Goal: Check status: Check status

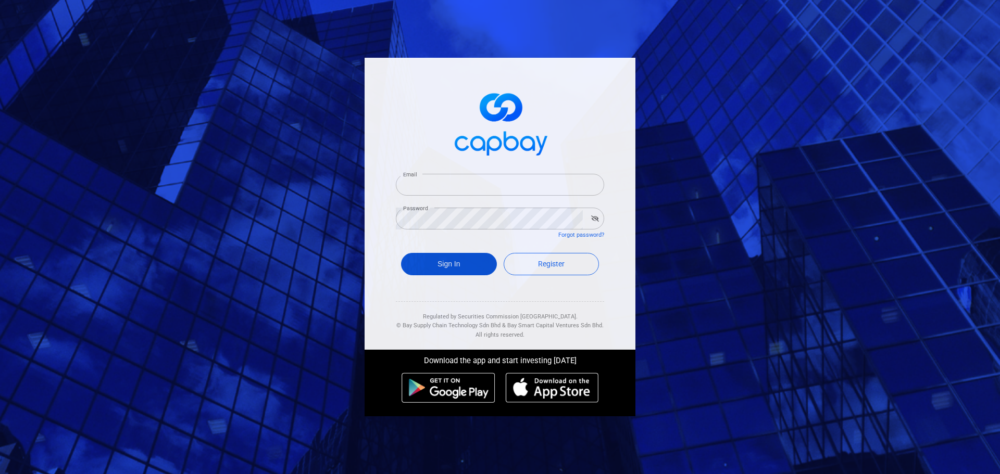
type input "vwongwt@yahoo.com"
click at [427, 263] on button "Sign In" at bounding box center [449, 264] width 96 height 22
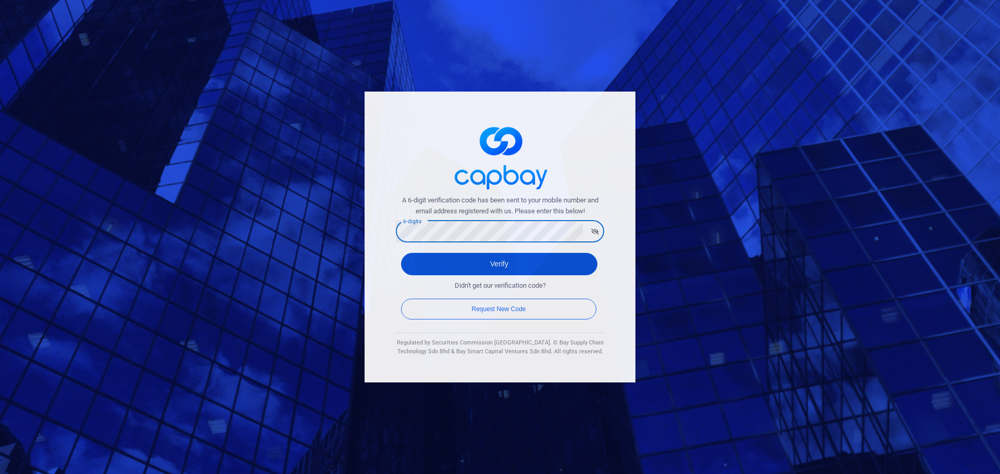
click at [414, 266] on button "Verify" at bounding box center [499, 264] width 196 height 22
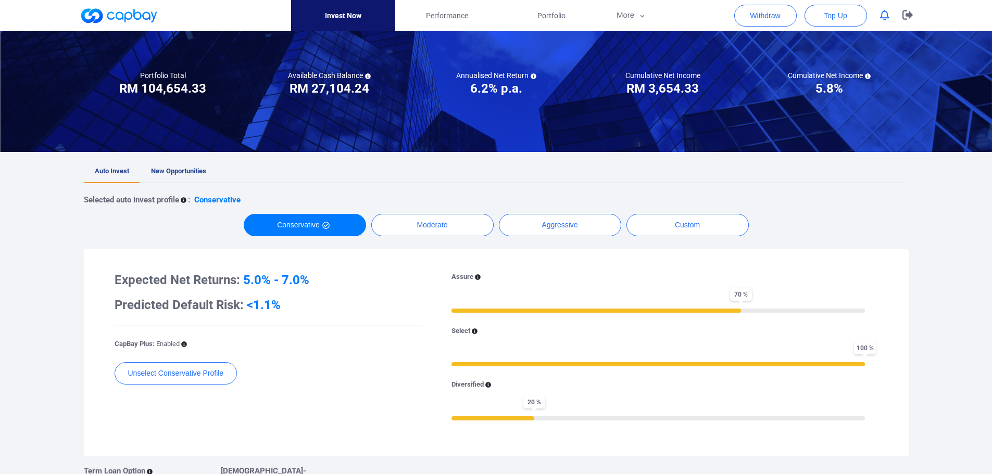
scroll to position [104, 0]
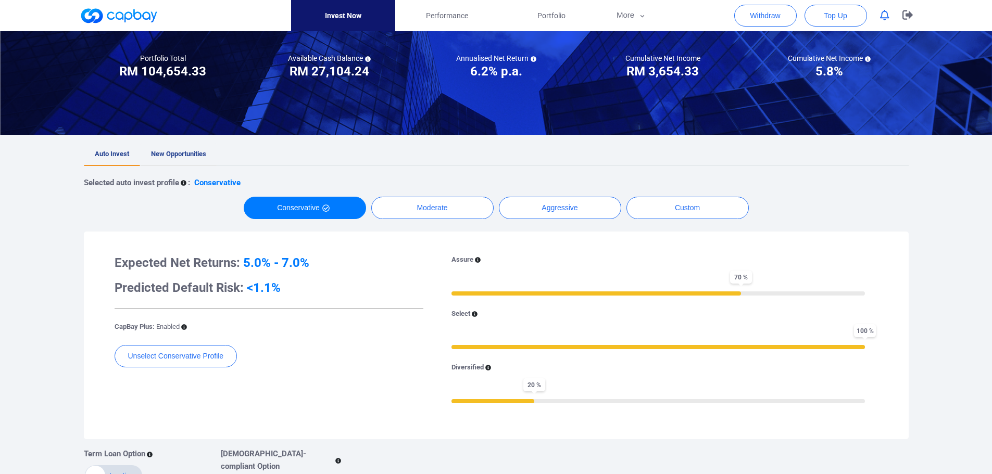
click at [171, 155] on span "New Opportunities" at bounding box center [178, 154] width 55 height 8
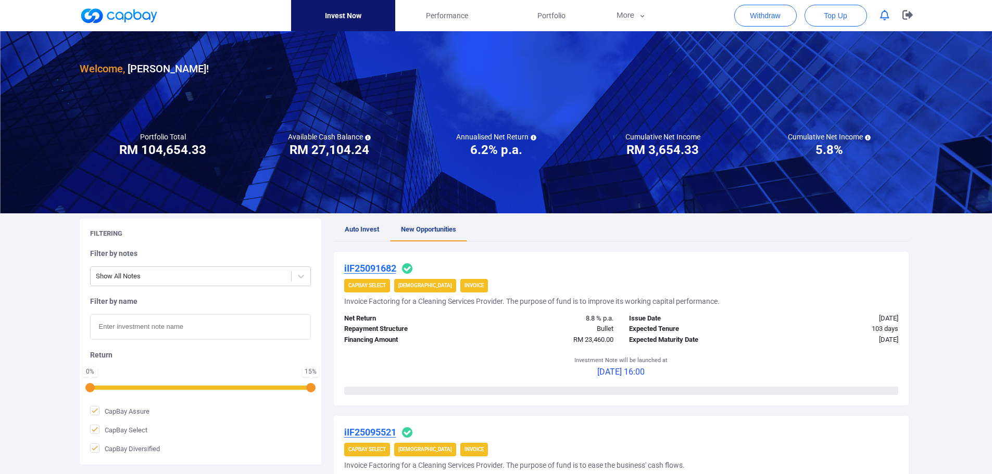
click at [885, 11] on icon "button" at bounding box center [884, 15] width 9 height 11
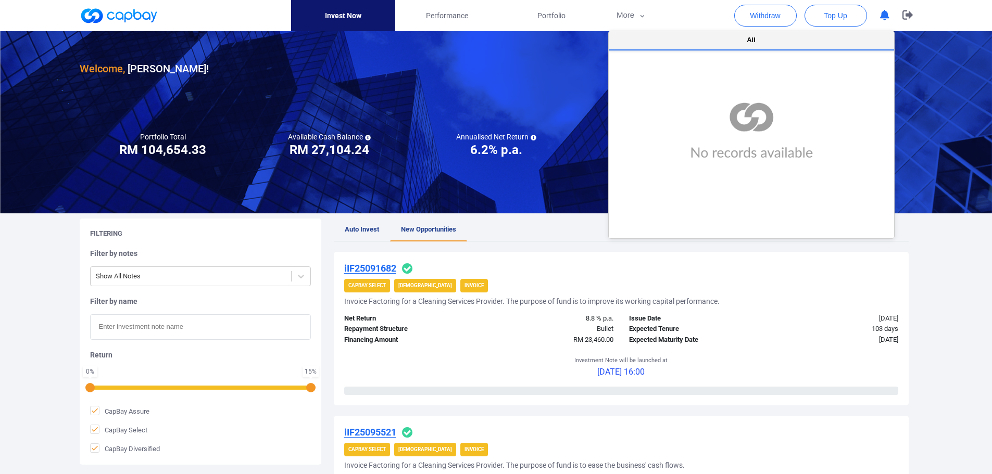
click at [755, 42] on span "All" at bounding box center [751, 40] width 9 height 8
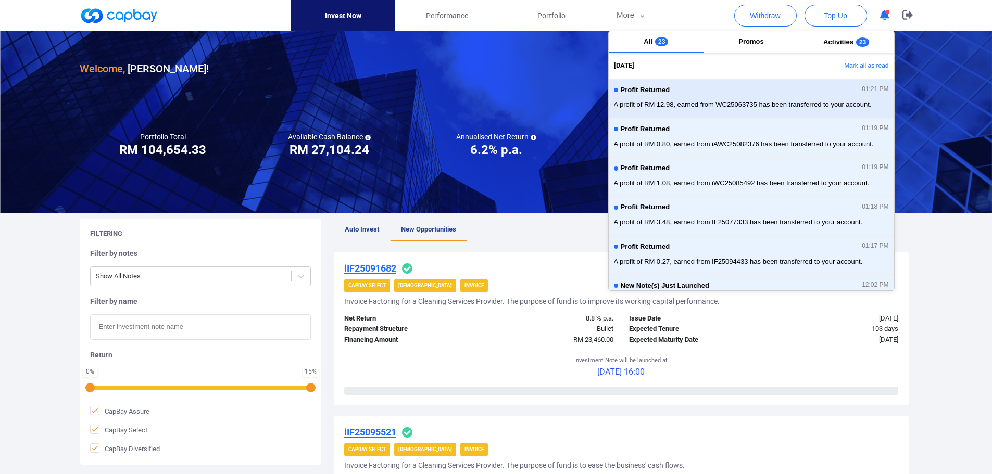
click at [705, 91] on div "Profit Returned 01:21 PM" at bounding box center [751, 91] width 275 height 11
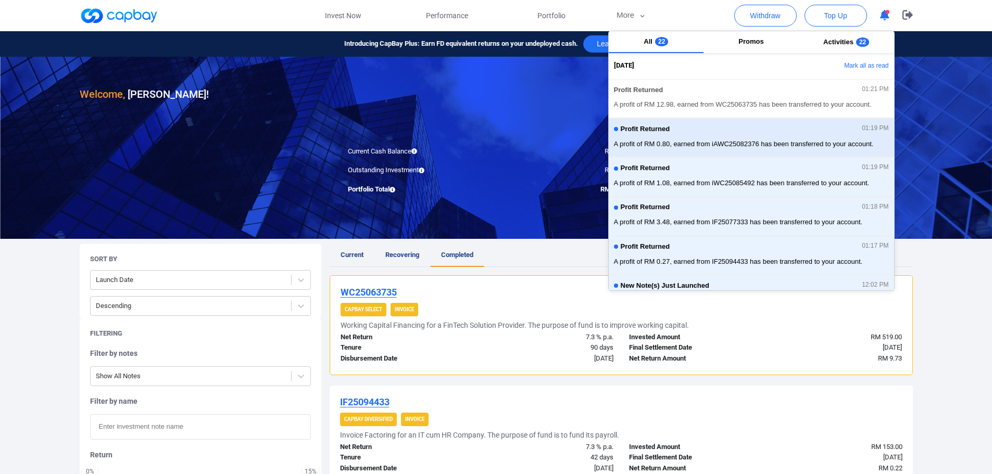
click at [812, 135] on div "Profit Returned 01:19 PM" at bounding box center [751, 130] width 275 height 11
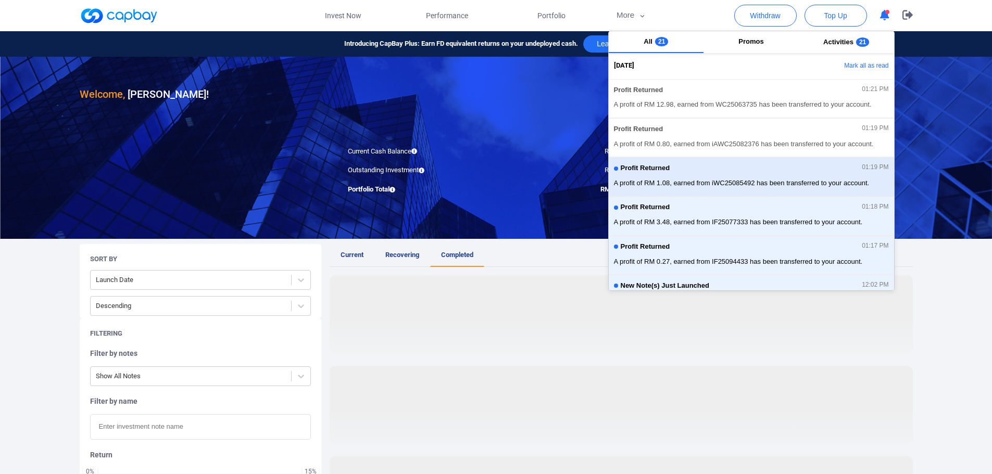
click at [767, 174] on div "Profit Returned 01:19 PM" at bounding box center [751, 169] width 275 height 11
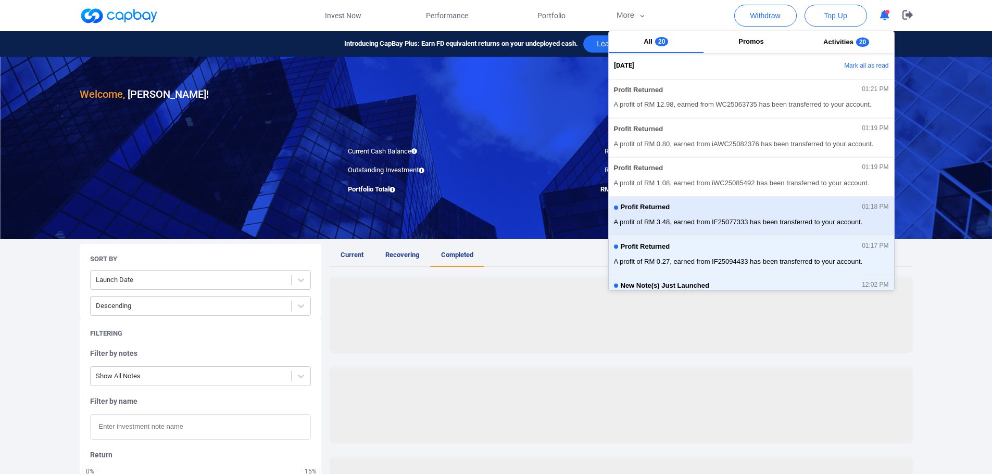
click at [750, 209] on div "Profit Returned 01:18 PM" at bounding box center [751, 209] width 275 height 11
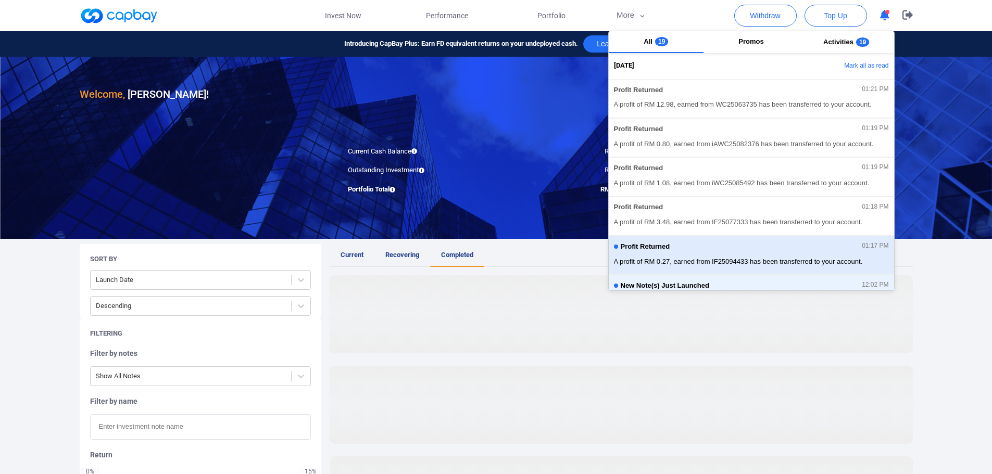
click at [741, 246] on div "Profit Returned 01:17 PM" at bounding box center [751, 248] width 275 height 11
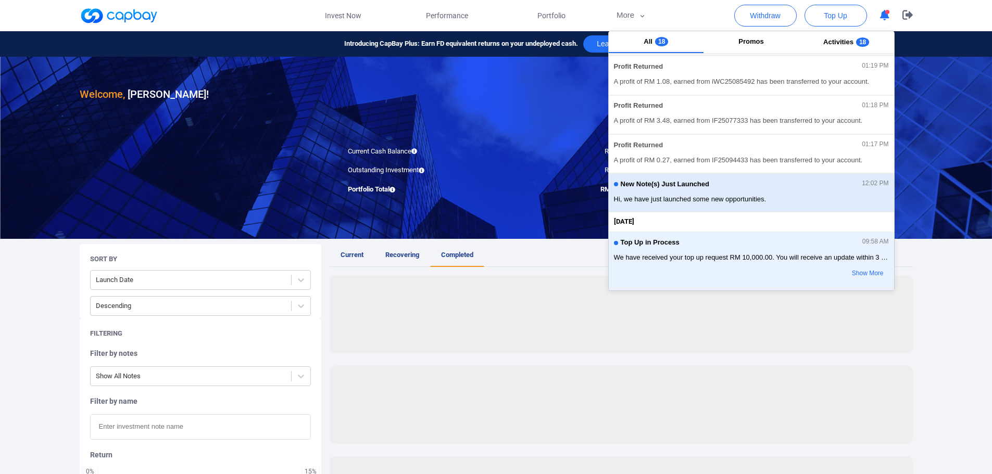
scroll to position [104, 0]
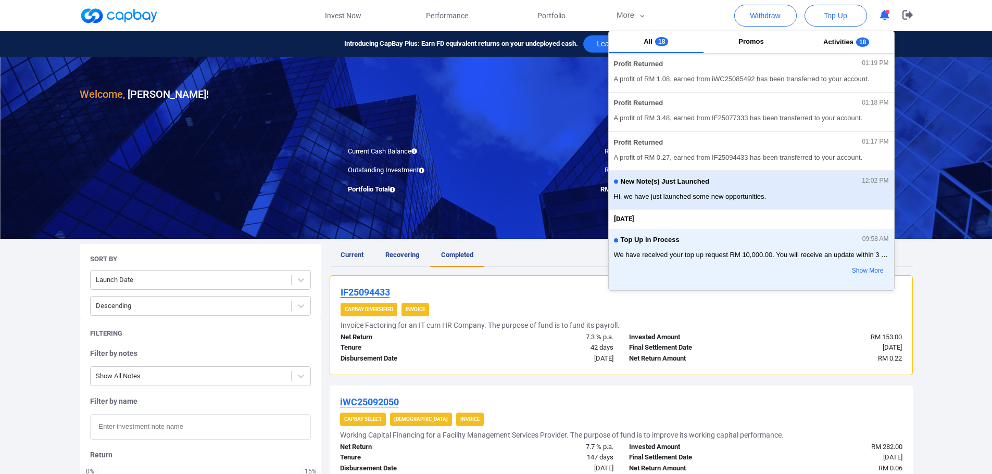
click at [745, 195] on span "Hi, we have just launched some new opportunities." at bounding box center [751, 197] width 275 height 10
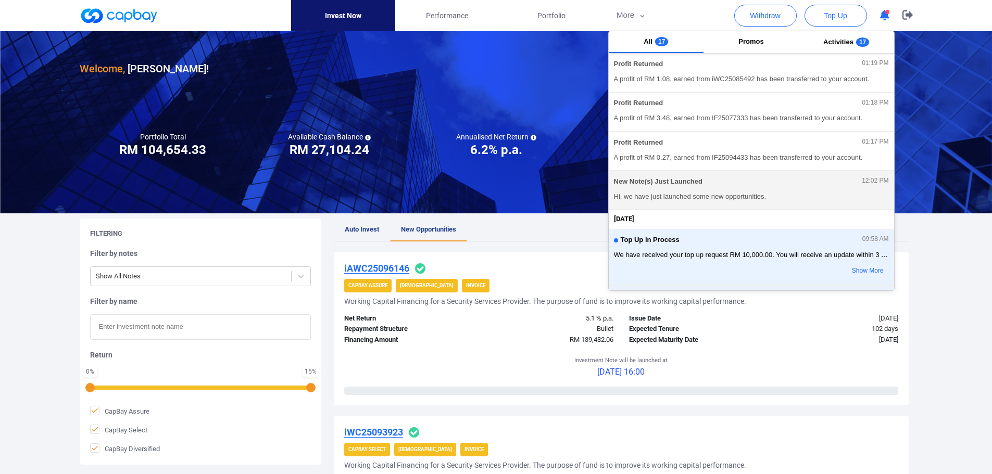
scroll to position [156, 0]
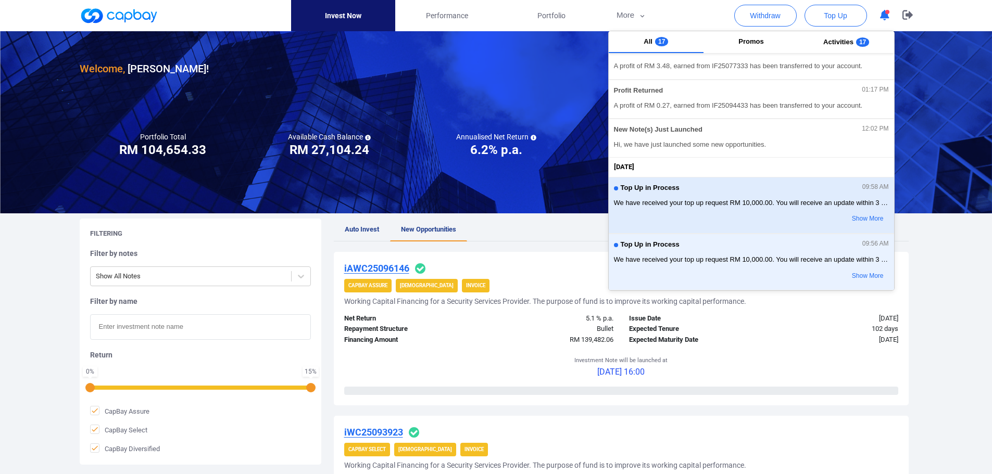
click at [741, 203] on span "We have received your top up request RM 10,000.00. You will receive an update w…" at bounding box center [751, 203] width 275 height 10
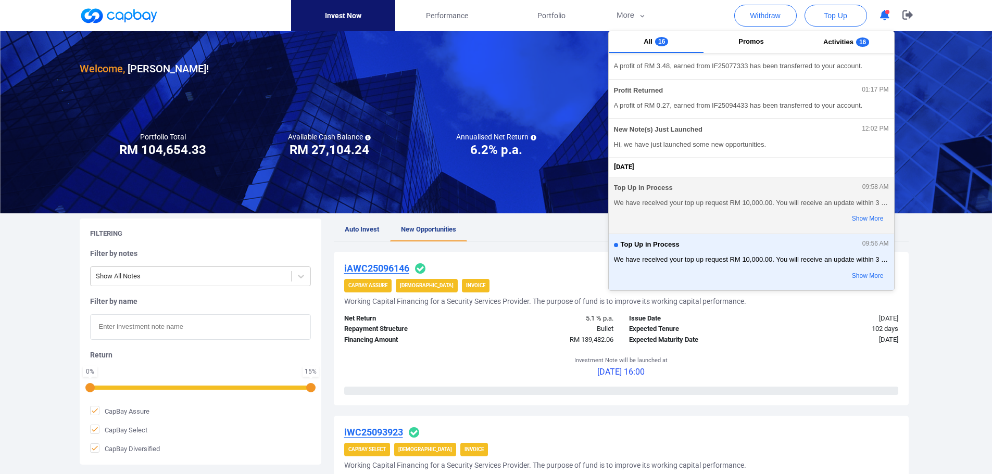
scroll to position [208, 0]
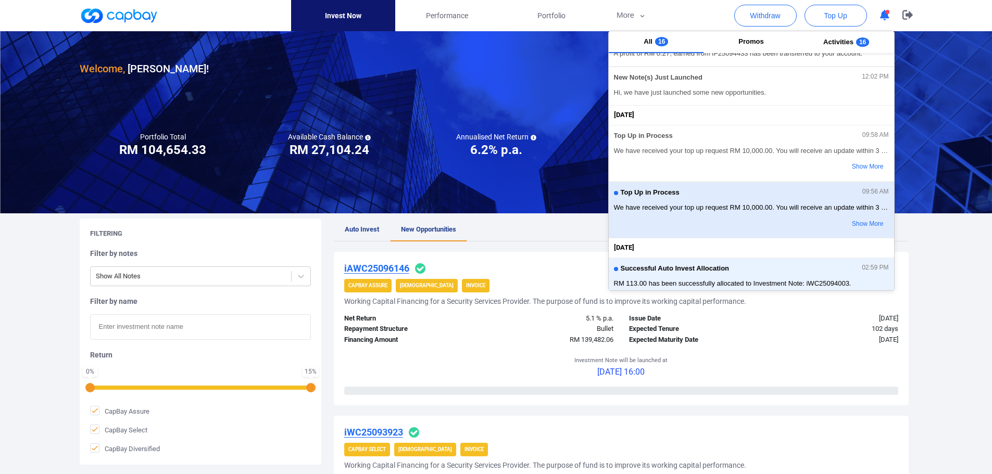
click at [737, 219] on div "Top Up in Process 09:56 AM We have received your top up request RM 10,000.00. Y…" at bounding box center [751, 209] width 275 height 45
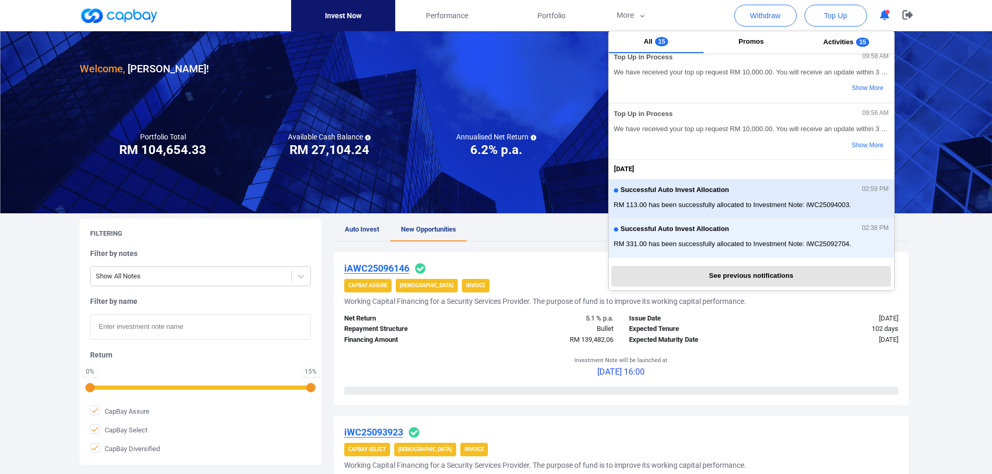
scroll to position [288, 0]
click at [740, 195] on div "Successful Auto Invest Allocation 02:59 PM" at bounding box center [751, 189] width 275 height 11
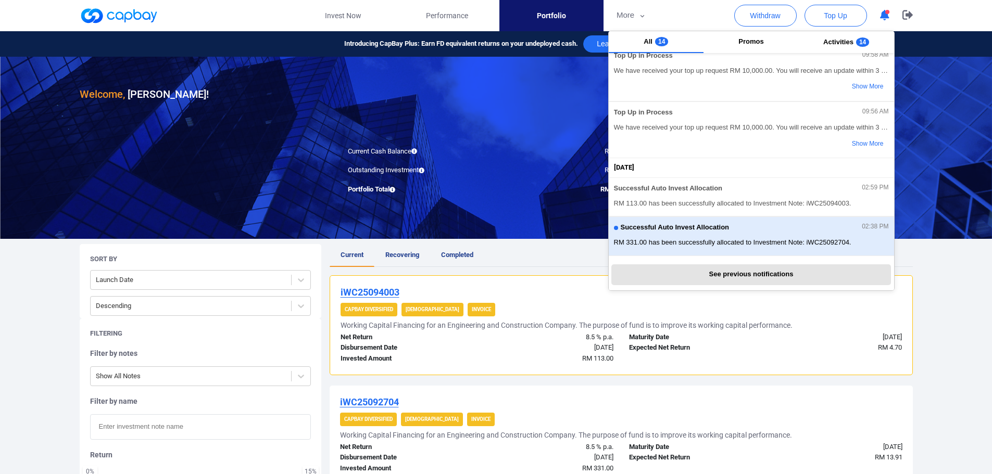
click at [742, 230] on div "Successful Auto Invest Allocation 02:38 PM" at bounding box center [751, 228] width 275 height 11
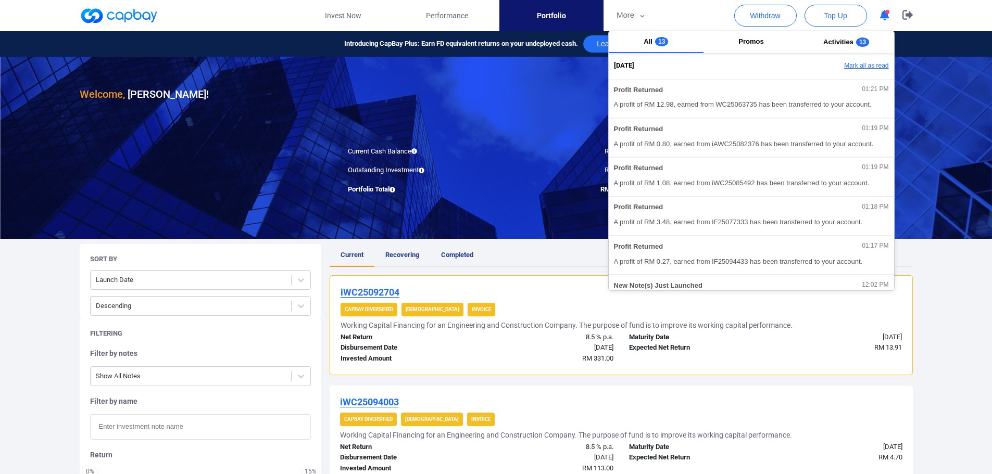
click at [861, 66] on button "Mark all as read" at bounding box center [837, 66] width 112 height 18
click at [888, 16] on icon "button" at bounding box center [884, 15] width 9 height 11
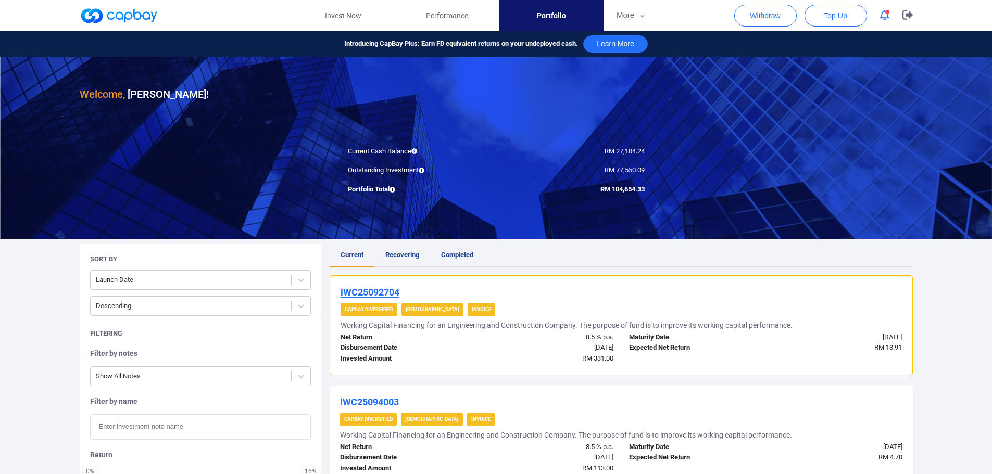
click at [880, 16] on icon "button" at bounding box center [884, 15] width 9 height 11
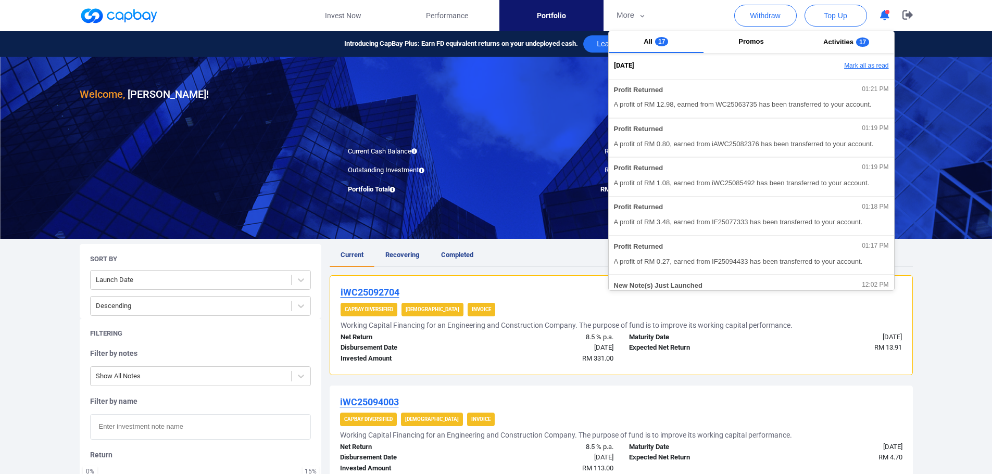
click at [845, 64] on button "Mark all as read" at bounding box center [837, 66] width 112 height 18
